Goal: Information Seeking & Learning: Learn about a topic

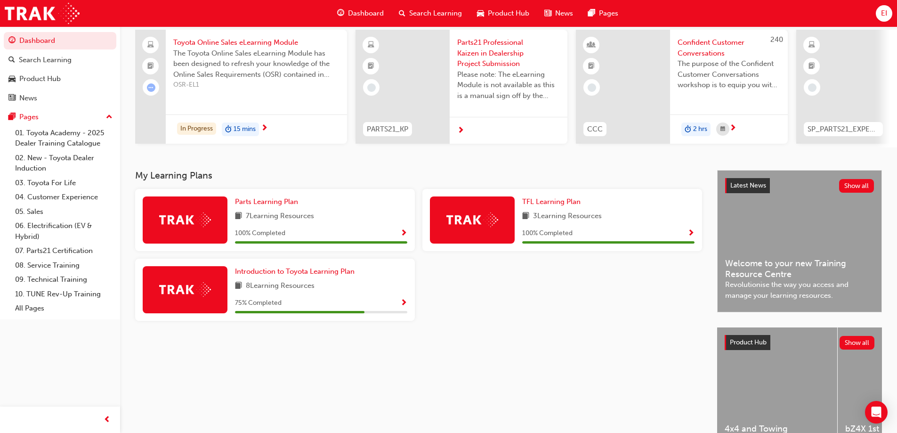
scroll to position [94, 0]
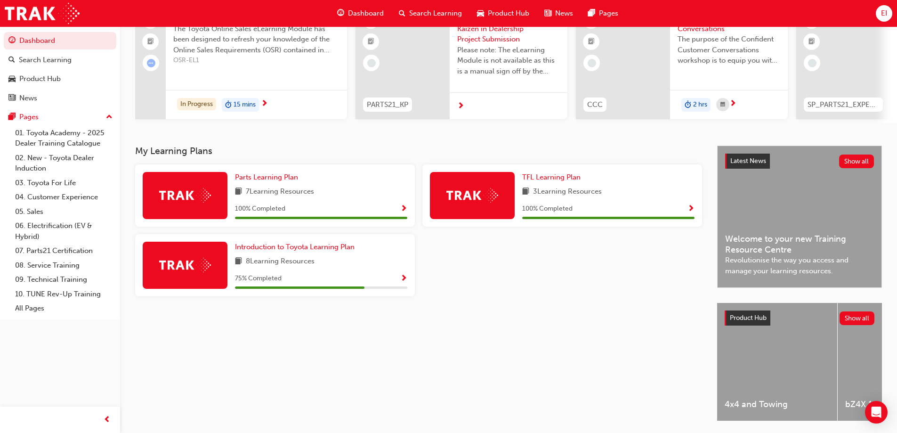
click at [330, 278] on div "75 % Completed" at bounding box center [321, 279] width 172 height 12
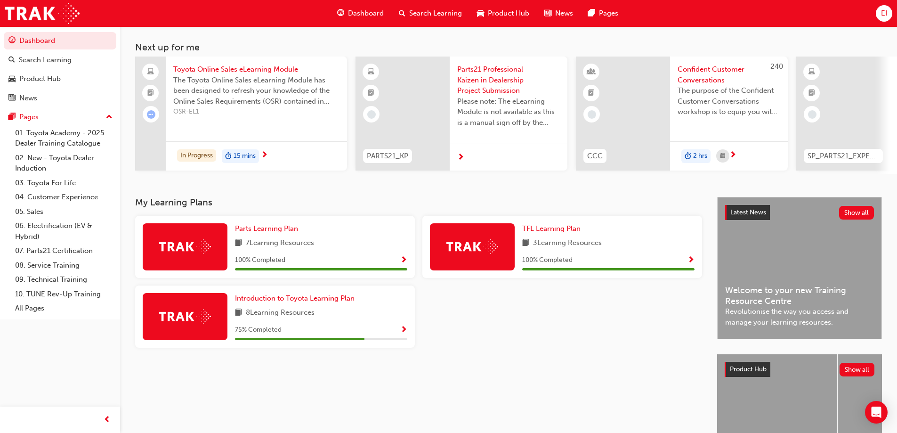
scroll to position [0, 0]
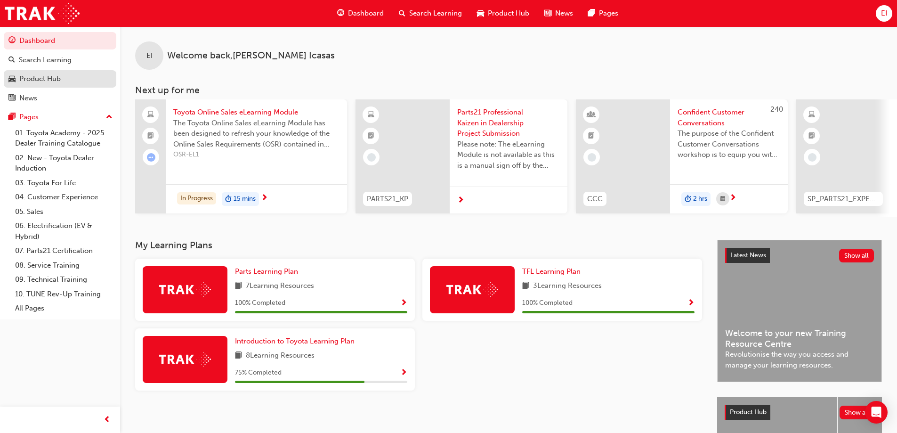
click at [50, 71] on link "Product Hub" at bounding box center [60, 78] width 113 height 17
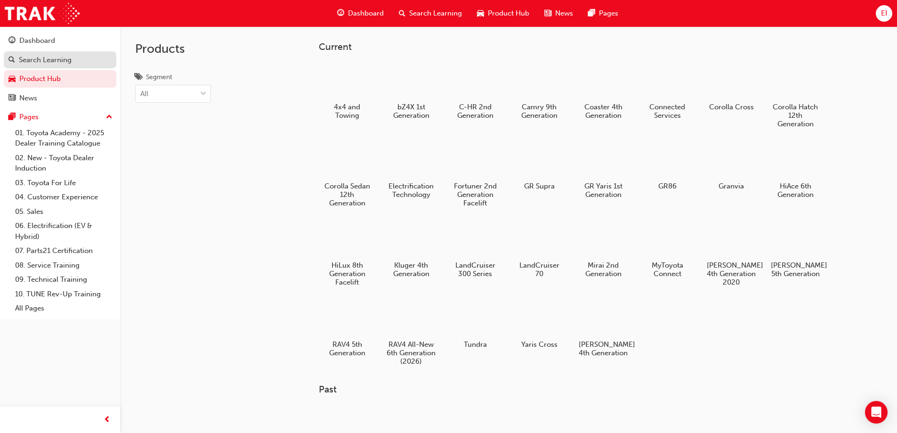
click at [51, 59] on div "Search Learning" at bounding box center [45, 60] width 53 height 11
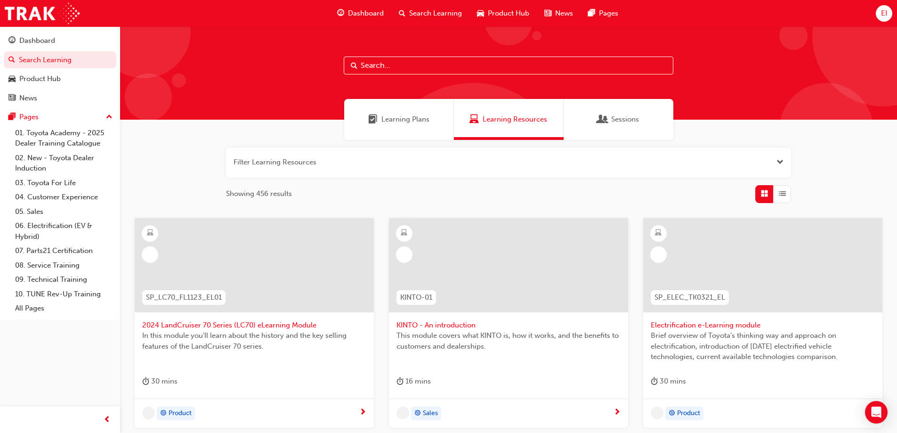
click at [466, 70] on input "text" at bounding box center [509, 65] width 330 height 18
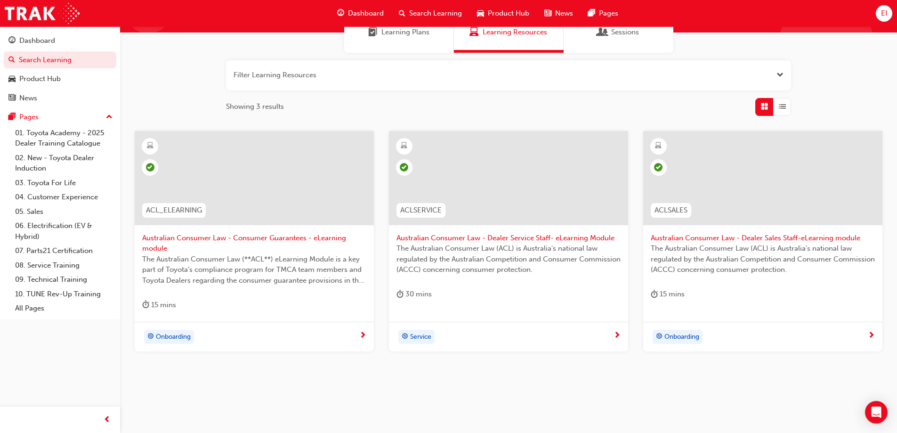
scroll to position [97, 0]
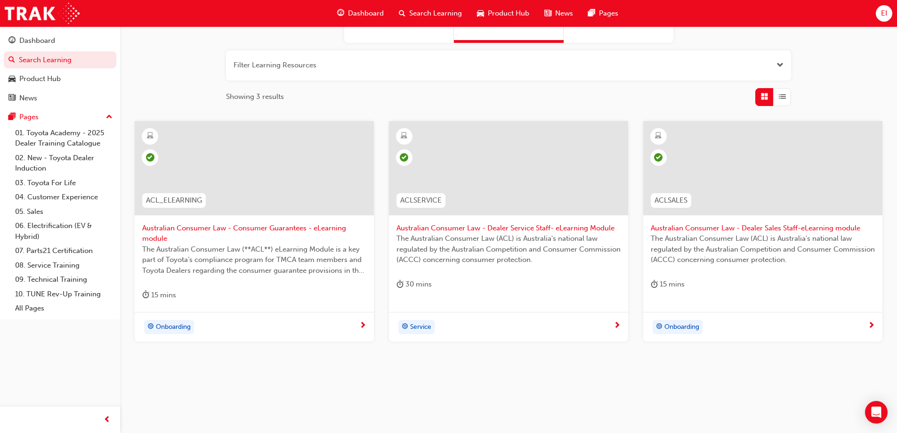
type input "consumer"
click at [250, 169] on div at bounding box center [254, 168] width 239 height 94
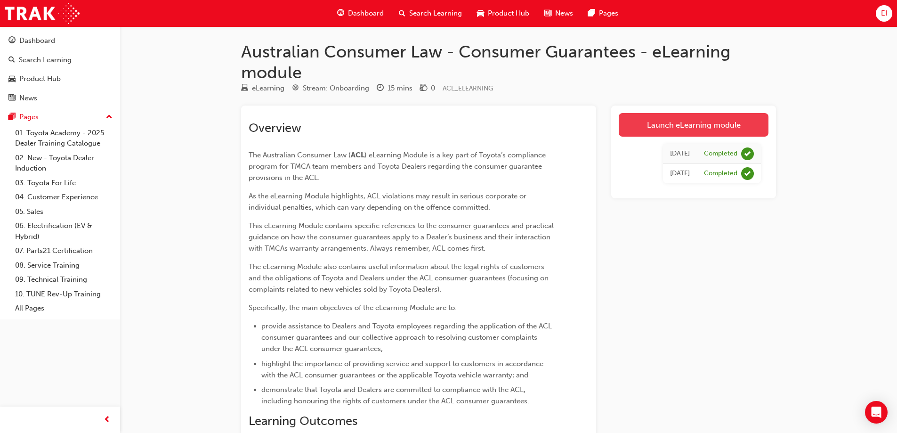
click at [714, 126] on link "Launch eLearning module" at bounding box center [694, 125] width 150 height 24
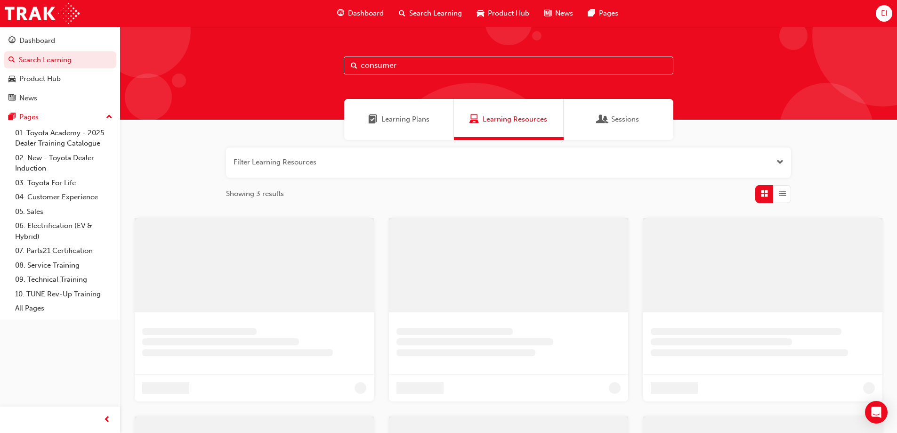
scroll to position [97, 0]
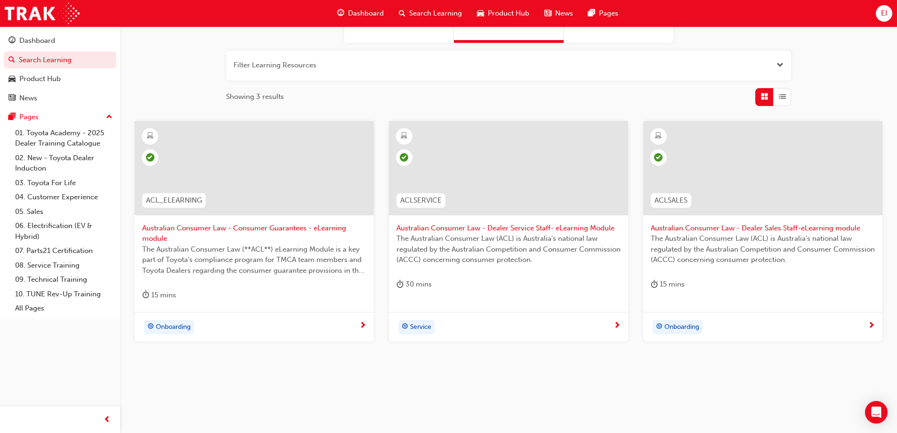
click at [167, 325] on span "Onboarding" at bounding box center [173, 327] width 35 height 11
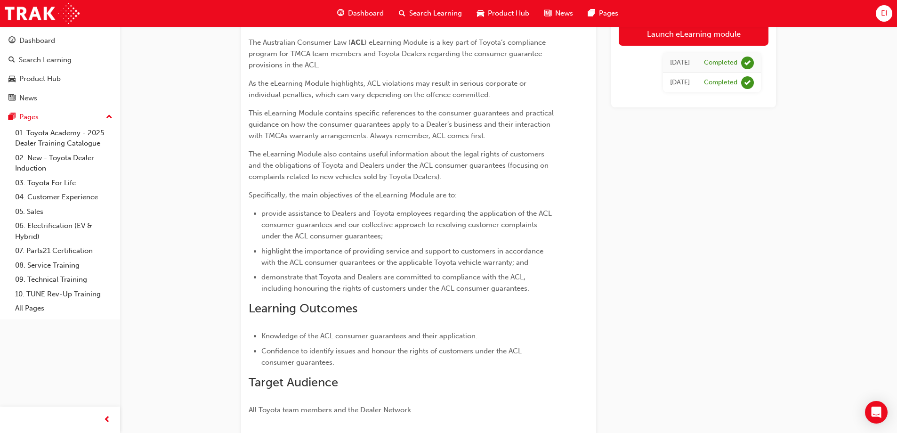
scroll to position [89, 0]
